Goal: Task Accomplishment & Management: Manage account settings

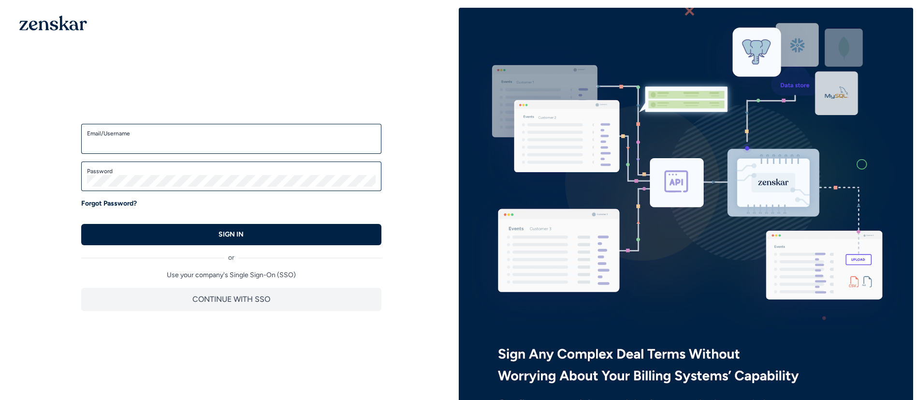
click at [159, 124] on div "Email/Username" at bounding box center [231, 139] width 300 height 30
click at [160, 142] on input "Email/Username" at bounding box center [231, 143] width 289 height 12
type input "**********"
click at [163, 170] on label "Password" at bounding box center [231, 171] width 289 height 8
click at [81, 224] on button "SIGN IN" at bounding box center [231, 234] width 300 height 21
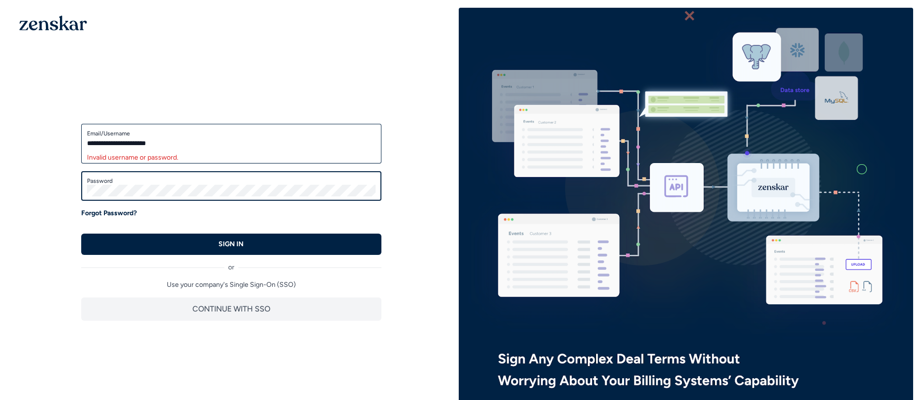
click at [81, 234] on button "SIGN IN" at bounding box center [231, 244] width 300 height 21
